Goal: Entertainment & Leisure: Browse casually

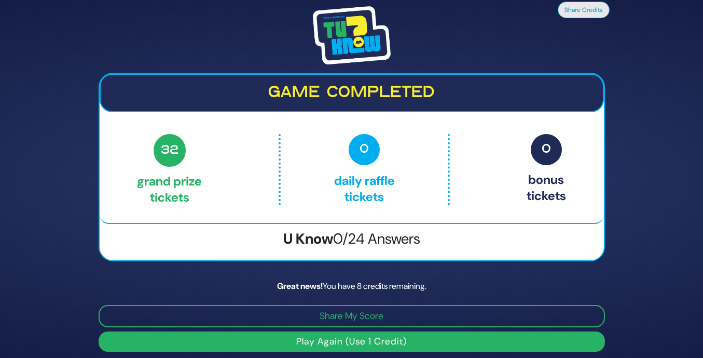
scroll to position [6, 0]
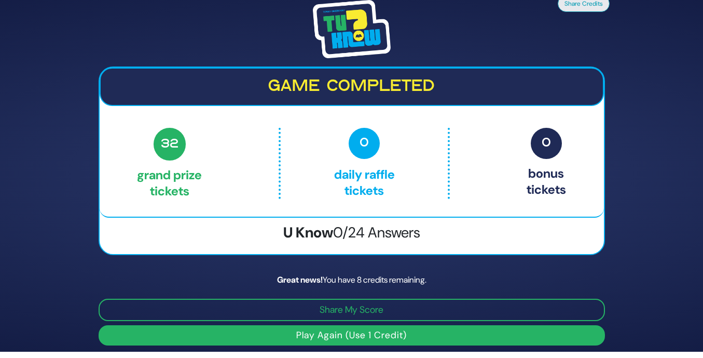
click at [304, 335] on button "Play Again (Use 1 Credit)" at bounding box center [352, 335] width 507 height 20
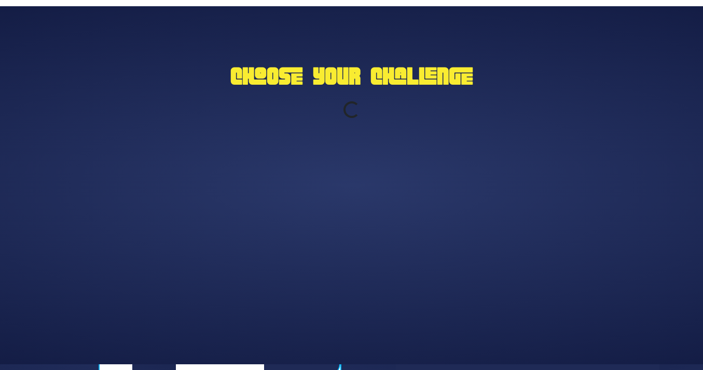
scroll to position [0, 0]
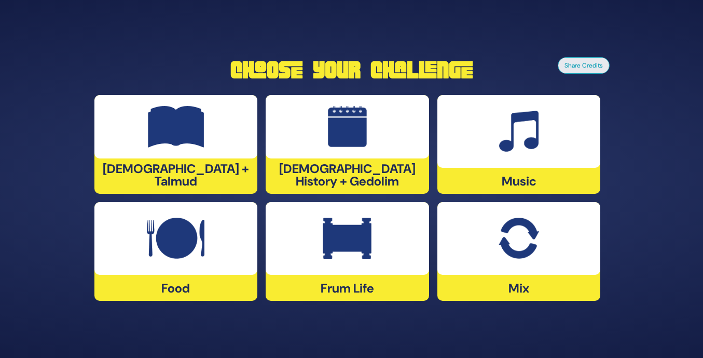
click at [495, 261] on div at bounding box center [518, 238] width 163 height 73
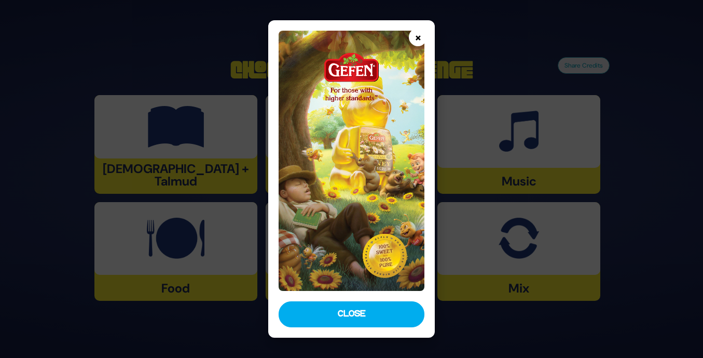
click at [413, 37] on button "×" at bounding box center [418, 37] width 18 height 18
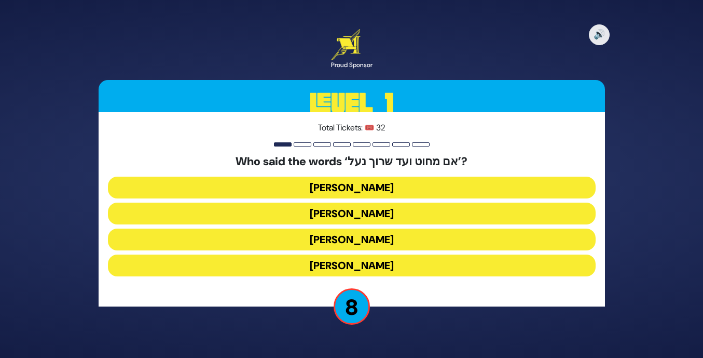
click at [409, 184] on button "[PERSON_NAME]" at bounding box center [352, 187] width 488 height 22
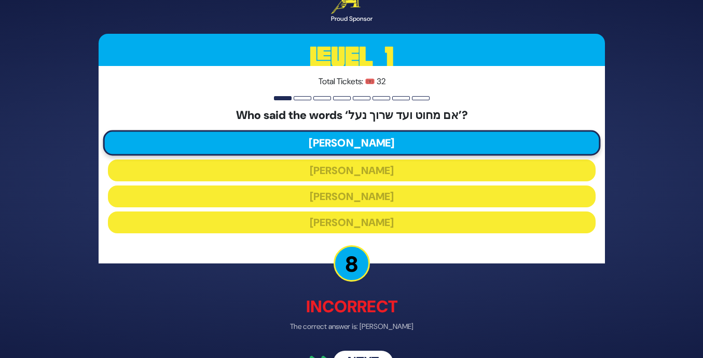
click at [370, 352] on button "Next" at bounding box center [363, 363] width 60 height 24
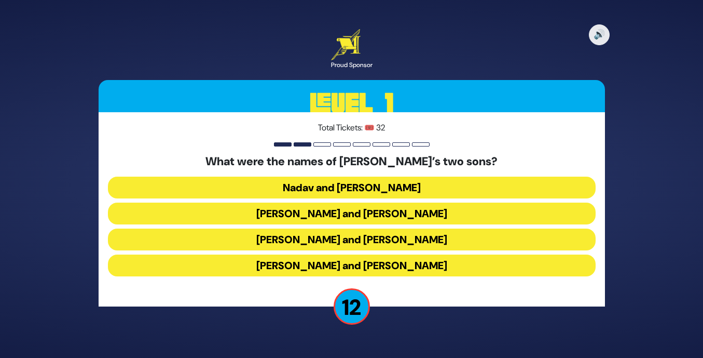
click at [379, 236] on button "[PERSON_NAME] and [PERSON_NAME]" at bounding box center [352, 239] width 488 height 22
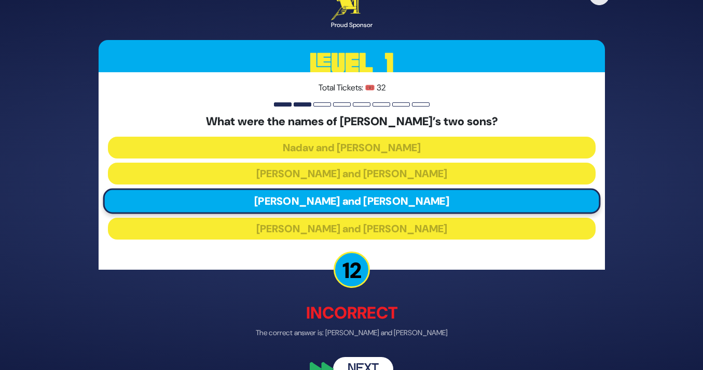
click at [358, 357] on button "Next" at bounding box center [363, 369] width 60 height 24
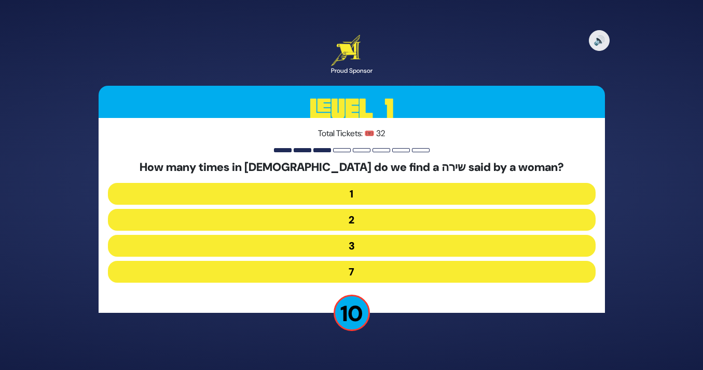
click at [350, 270] on button "7" at bounding box center [352, 272] width 488 height 22
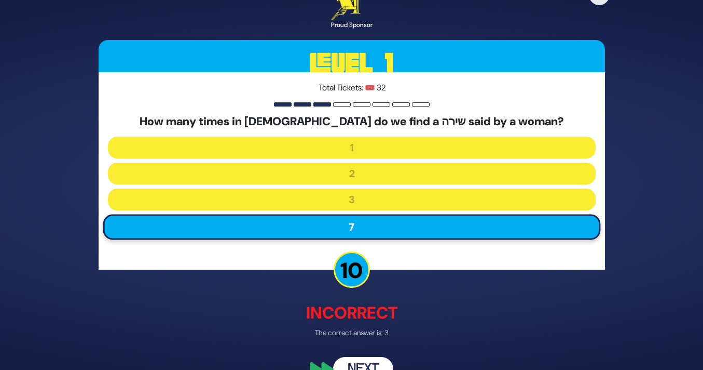
click at [356, 357] on button "Next" at bounding box center [363, 369] width 60 height 24
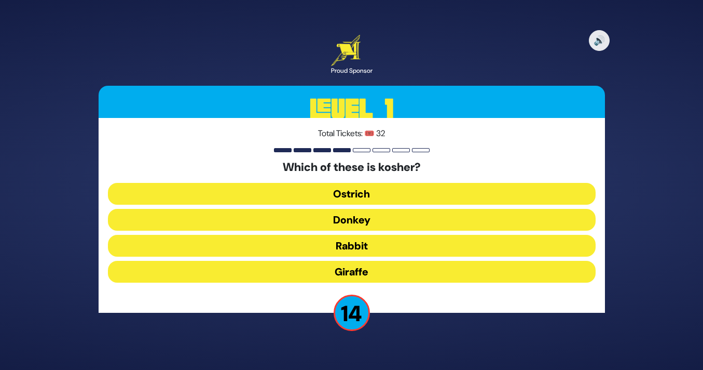
click at [366, 265] on button "Giraffe" at bounding box center [352, 272] width 488 height 22
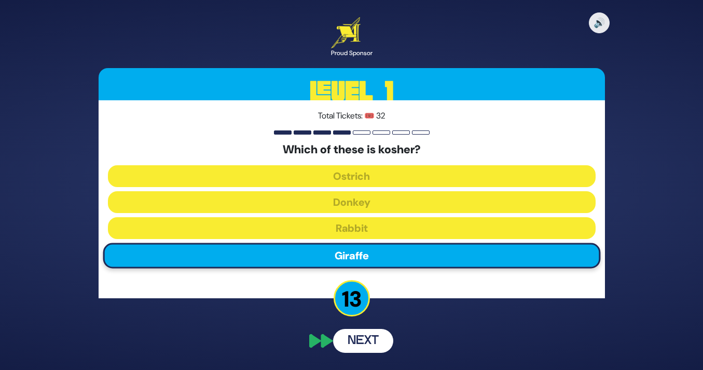
click at [353, 345] on button "Next" at bounding box center [363, 341] width 60 height 24
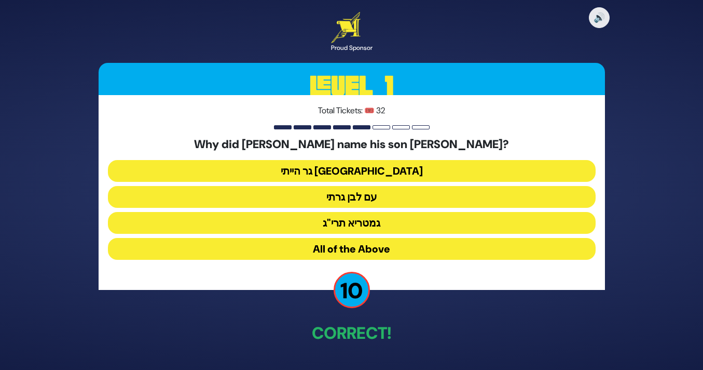
click at [372, 167] on button "גר הייתי [GEOGRAPHIC_DATA]" at bounding box center [352, 171] width 488 height 22
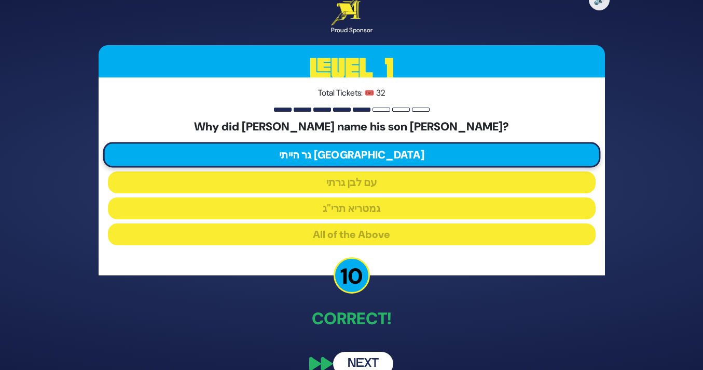
click at [358, 357] on button "Next" at bounding box center [363, 363] width 60 height 24
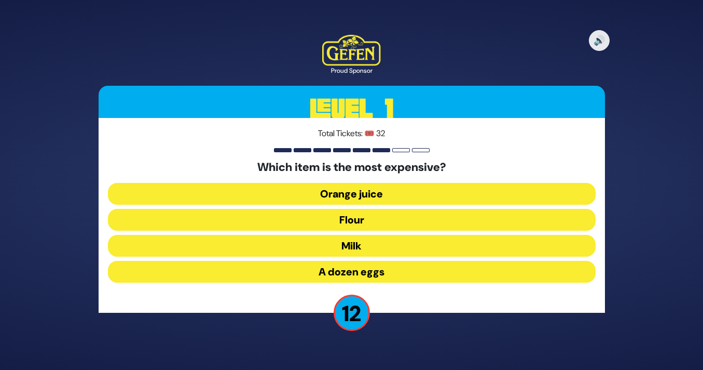
click at [361, 266] on button "A dozen eggs" at bounding box center [352, 272] width 488 height 22
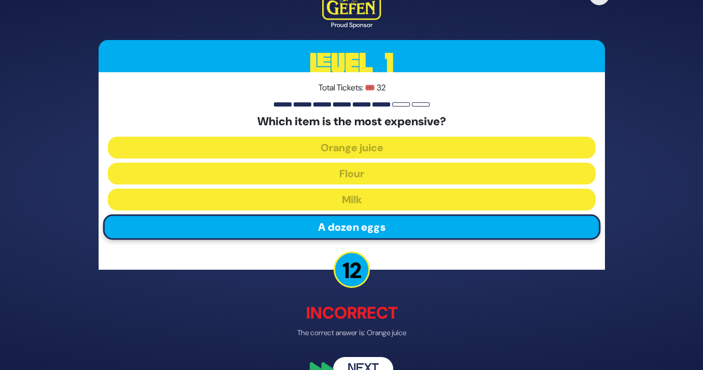
click at [358, 357] on button "Next" at bounding box center [363, 369] width 60 height 24
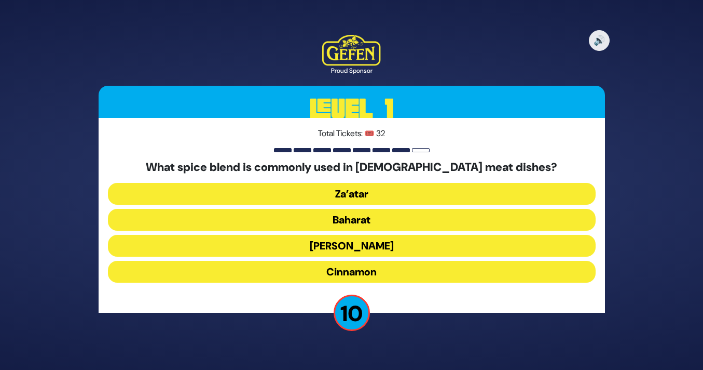
click at [366, 216] on button "Baharat" at bounding box center [352, 220] width 488 height 22
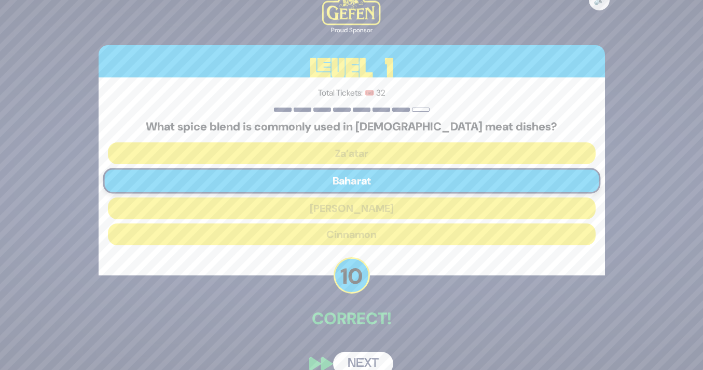
click at [356, 357] on button "Next" at bounding box center [363, 363] width 60 height 24
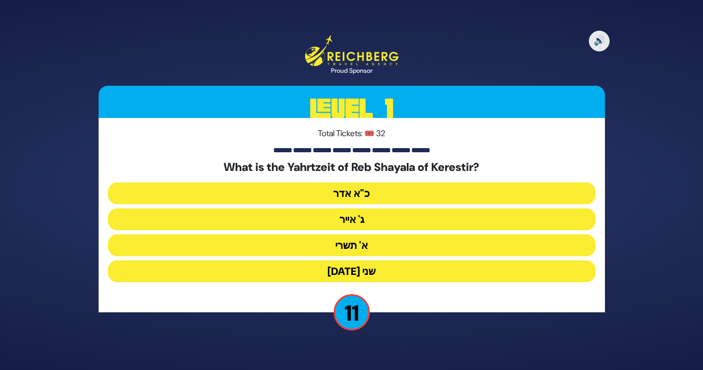
click at [362, 212] on button "ג' אייר" at bounding box center [352, 219] width 488 height 22
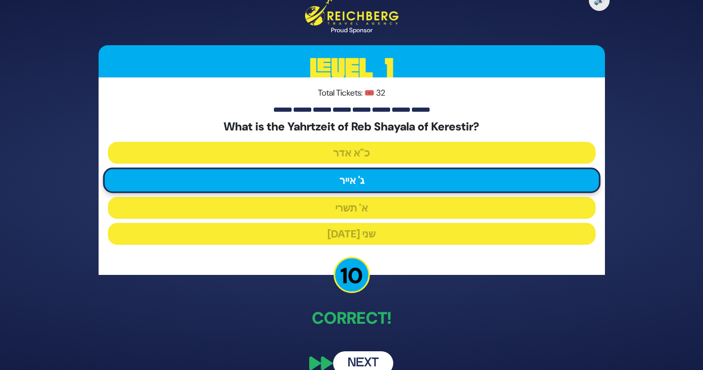
click at [359, 357] on button "Next" at bounding box center [363, 363] width 60 height 24
click at [356, 357] on button "Next" at bounding box center [363, 363] width 60 height 24
